Goal: Transaction & Acquisition: Purchase product/service

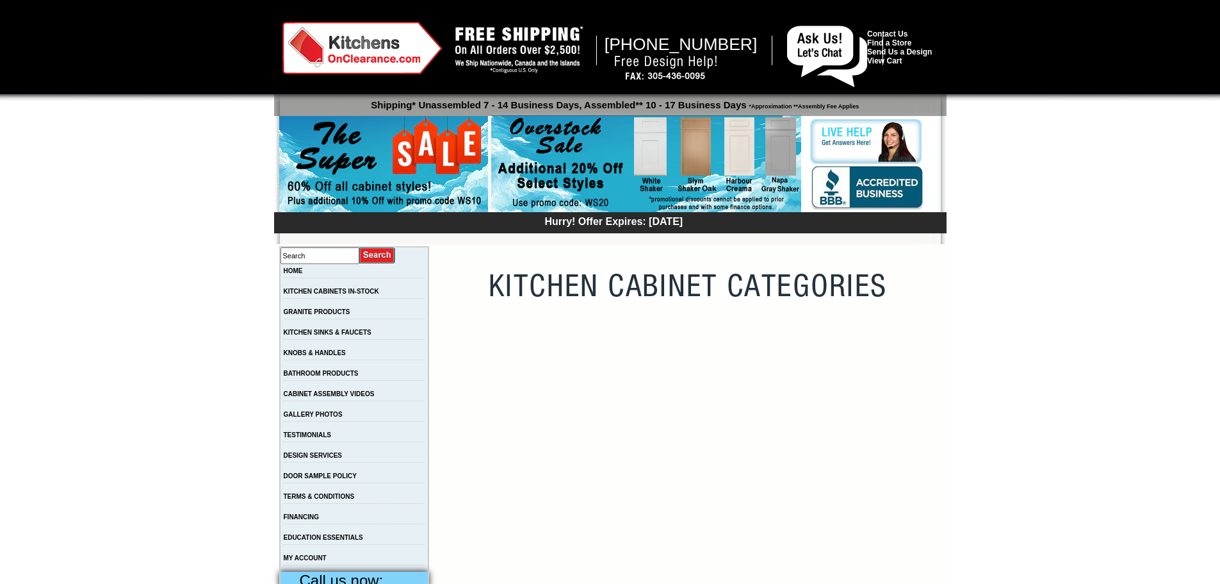
click at [806, 450] on td at bounding box center [688, 474] width 512 height 299
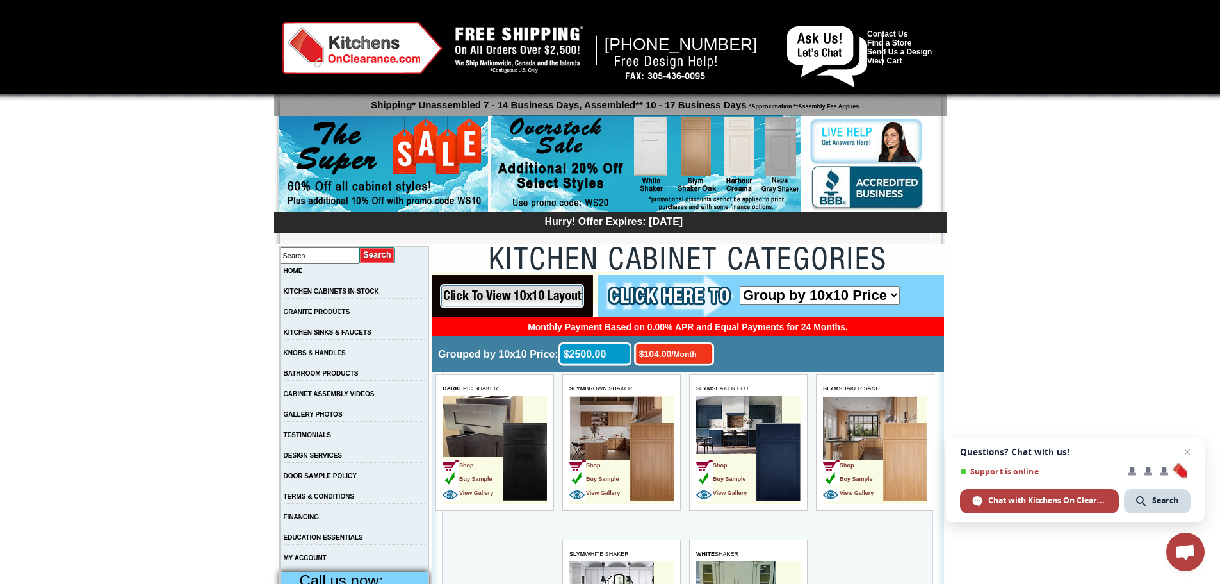
click at [860, 430] on td "Shop Buy Sample View Gallery" at bounding box center [853, 463] width 60 height 81
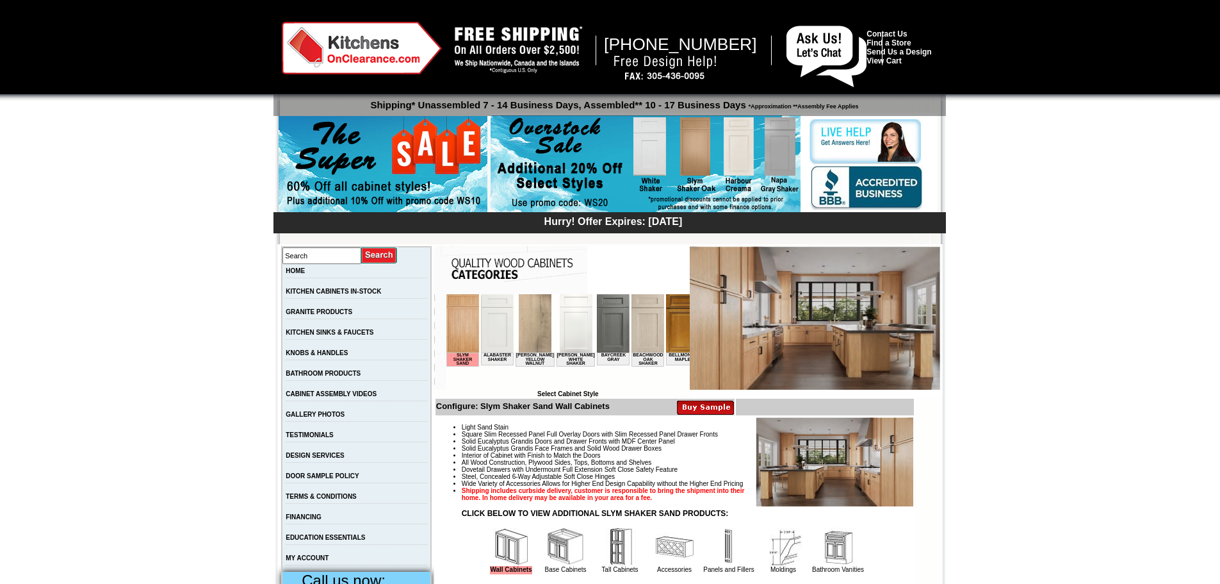
click at [891, 331] on img at bounding box center [815, 317] width 251 height 143
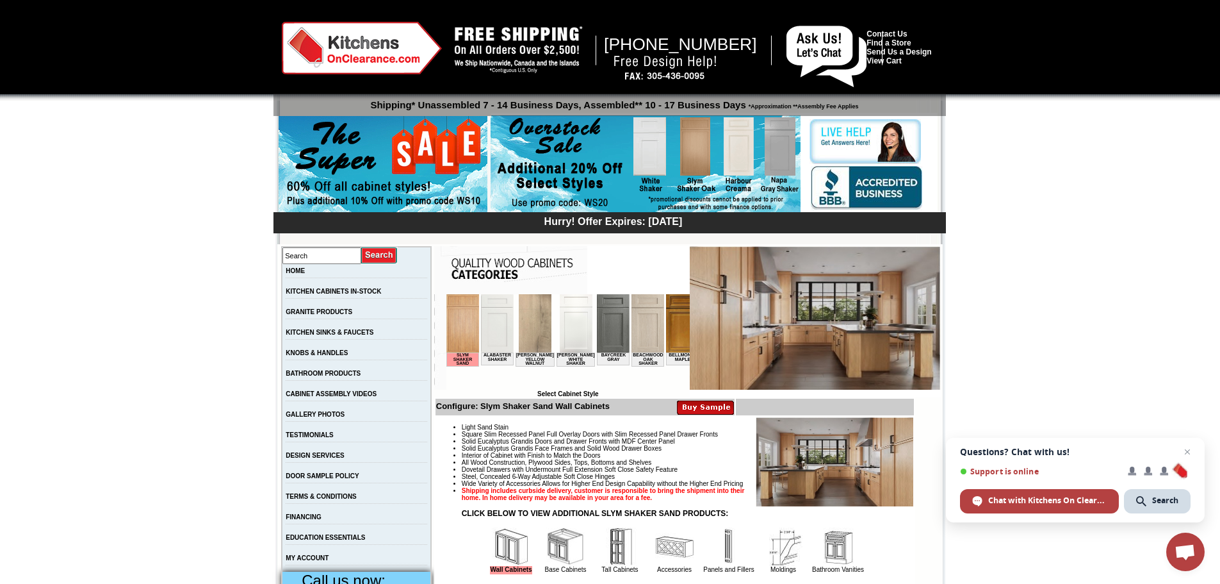
click at [890, 330] on img at bounding box center [815, 317] width 251 height 143
click at [744, 272] on img at bounding box center [815, 317] width 251 height 143
click at [905, 270] on img at bounding box center [815, 317] width 251 height 143
click at [896, 474] on img at bounding box center [835, 461] width 158 height 89
click at [896, 473] on img at bounding box center [835, 461] width 158 height 89
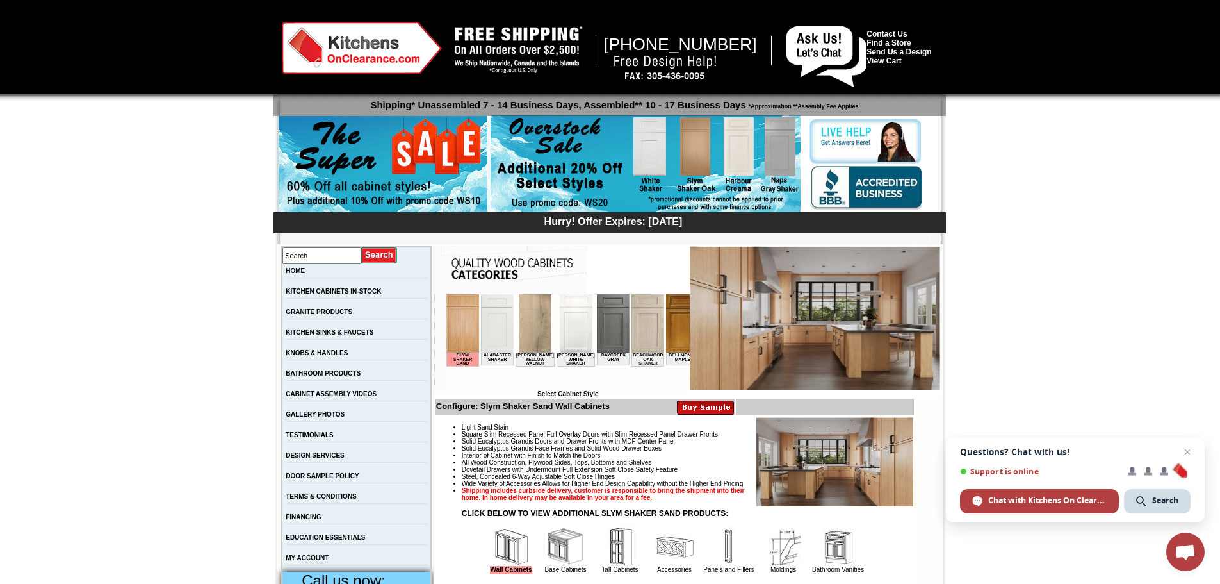
click at [896, 471] on img at bounding box center [835, 461] width 158 height 89
